Goal: Task Accomplishment & Management: Manage account settings

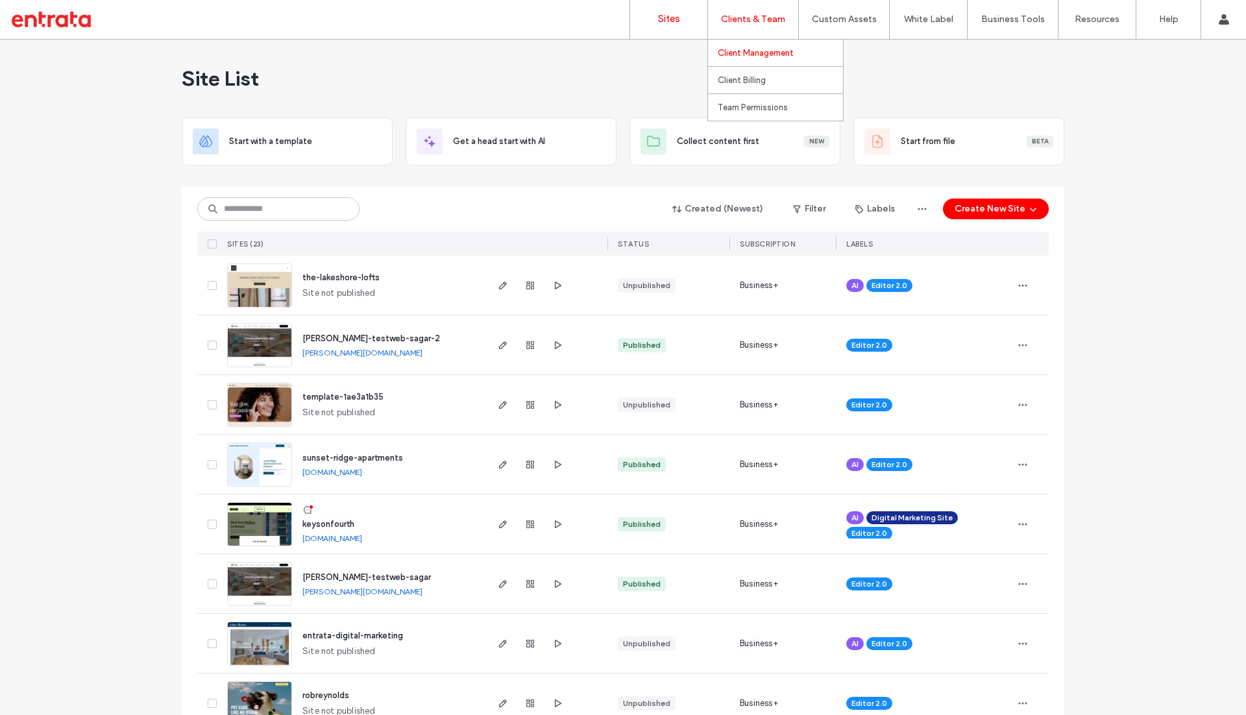
click at [757, 51] on label "Client Management" at bounding box center [756, 53] width 76 height 10
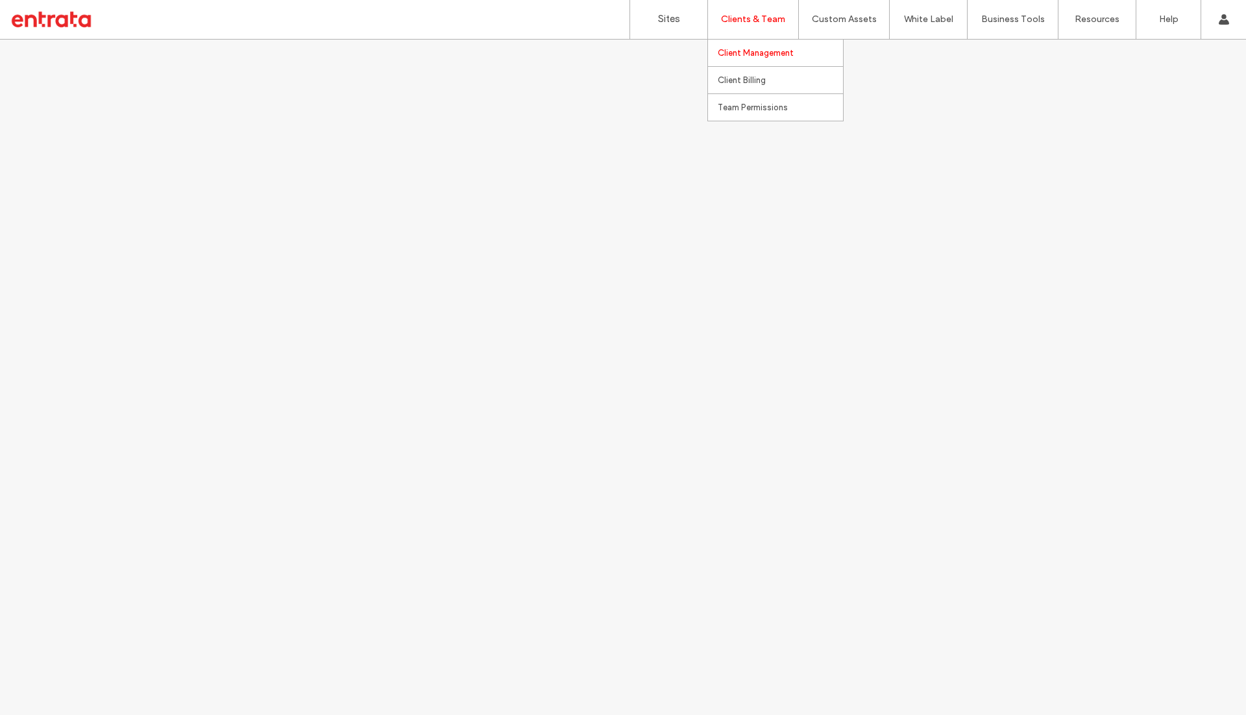
click at [757, 51] on label "Client Management" at bounding box center [756, 53] width 76 height 10
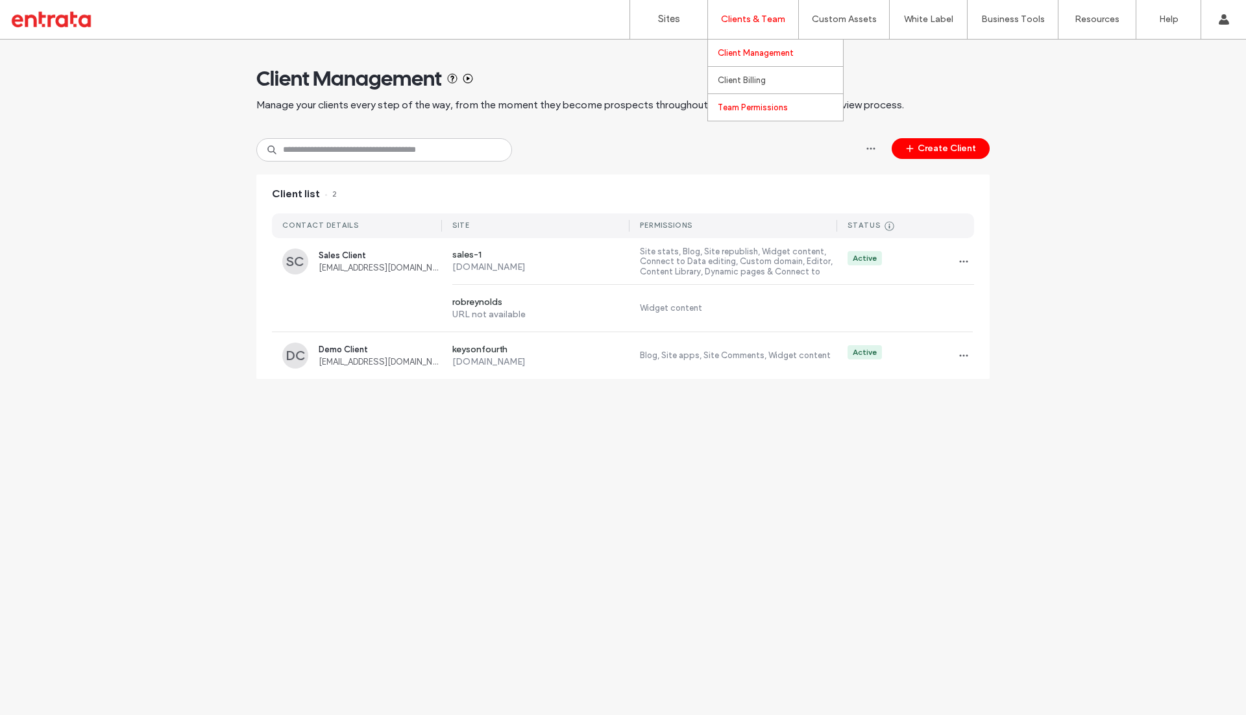
click at [738, 104] on label "Team Permissions" at bounding box center [753, 108] width 70 height 10
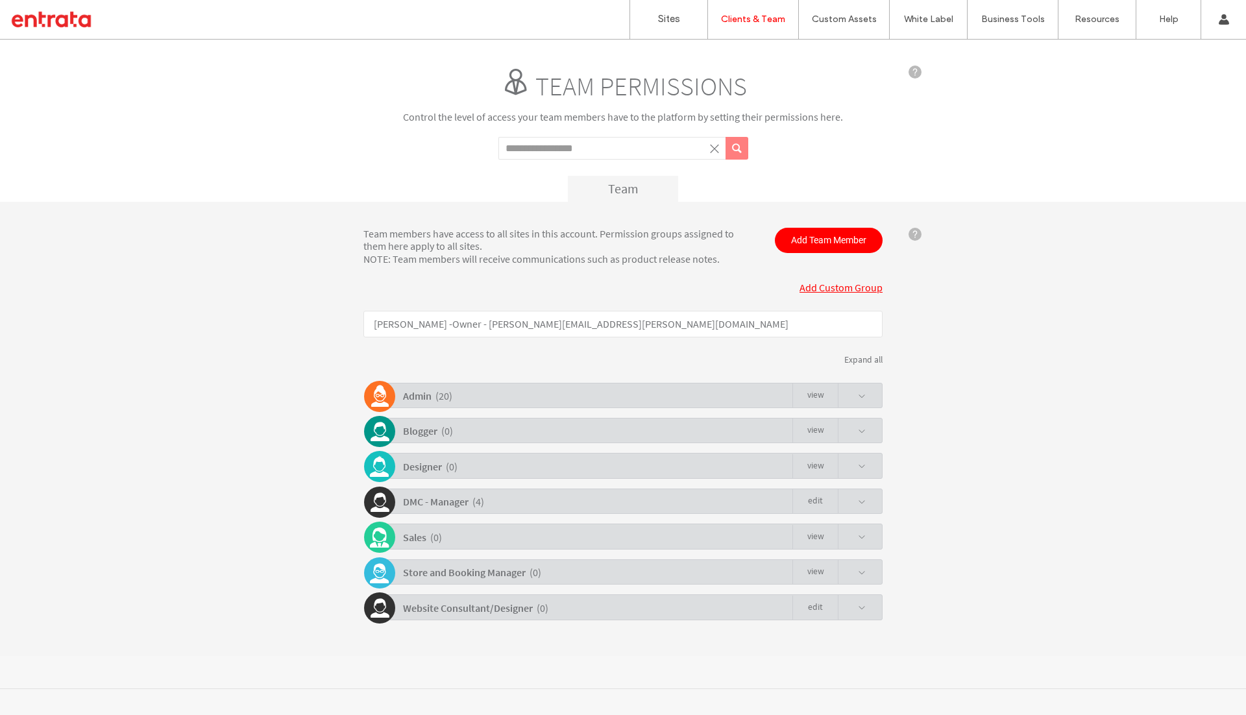
click at [448, 324] on p "Ethan Nelson - Owner - ethan.nelson@entrata.com" at bounding box center [622, 324] width 519 height 27
click at [600, 152] on input "Search term" at bounding box center [611, 148] width 227 height 23
type input "*****"
click at [725, 137] on button "submit" at bounding box center [736, 148] width 23 height 23
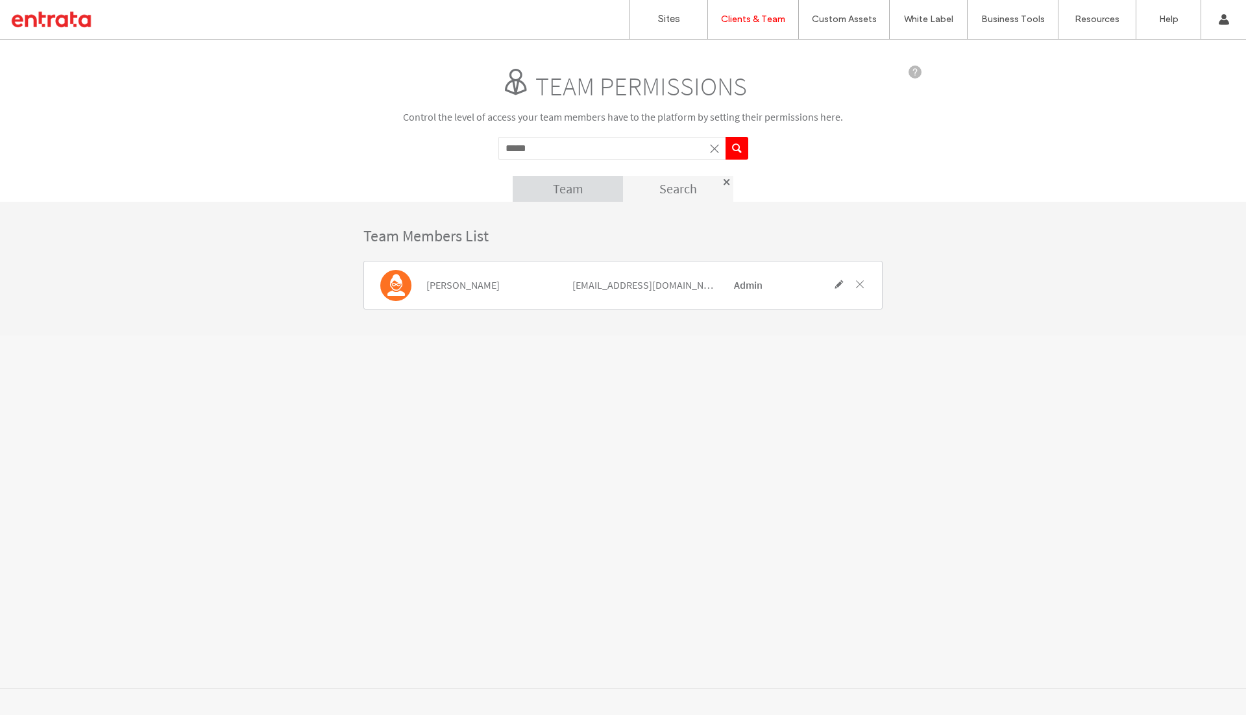
drag, startPoint x: 727, startPoint y: 285, endPoint x: 784, endPoint y: 285, distance: 57.7
click at [784, 285] on div "Admin" at bounding box center [774, 285] width 101 height 41
drag, startPoint x: 570, startPoint y: 287, endPoint x: 696, endPoint y: 284, distance: 126.6
click at [696, 284] on div "ypoonawala@entrata.com" at bounding box center [644, 285] width 162 height 41
drag, startPoint x: 687, startPoint y: 284, endPoint x: 555, endPoint y: 288, distance: 131.8
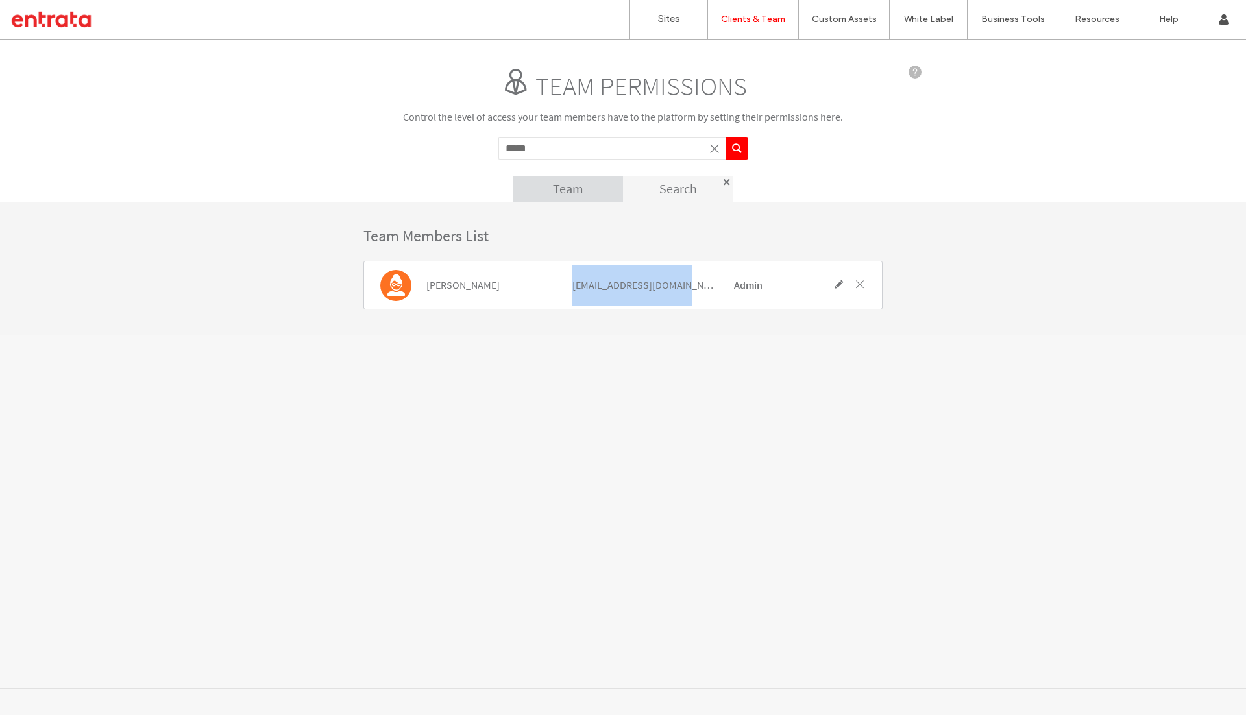
click at [554, 289] on div "Yusuf Poonawala ypoonawala@entrata.com Admin" at bounding box center [622, 285] width 519 height 49
click at [563, 339] on div "Team permissions Control the level of access your team members have to the plat…" at bounding box center [623, 364] width 1246 height 649
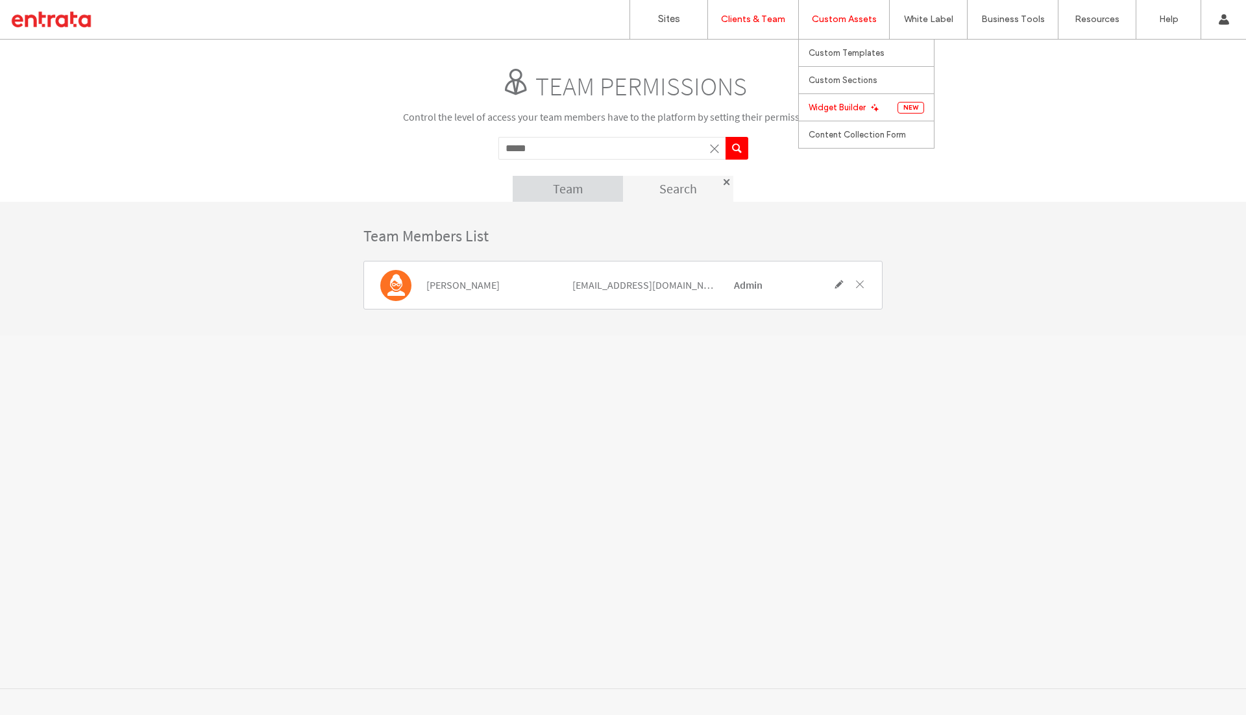
click at [825, 106] on label "Widget Builder" at bounding box center [836, 108] width 57 height 10
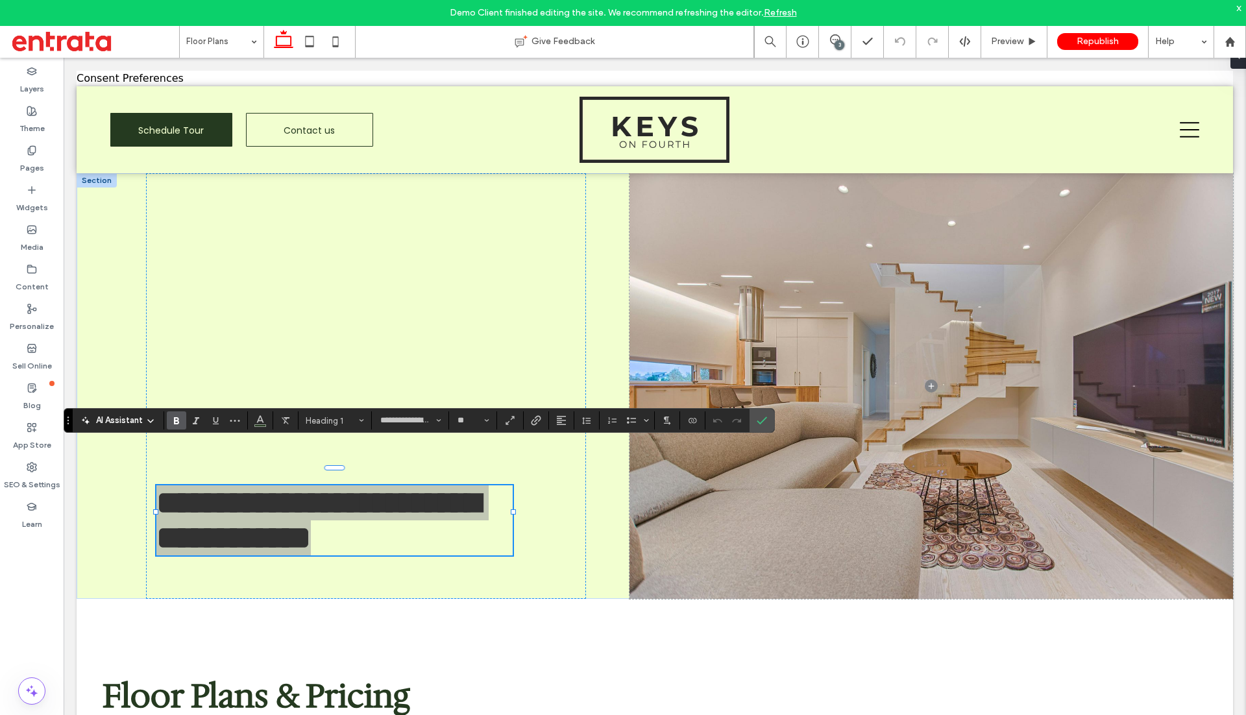
click at [29, 568] on div "Layers Theme Pages Widgets Media Content Personalize Sell Online Blog App Store…" at bounding box center [32, 399] width 64 height 683
